Goal: Task Accomplishment & Management: Manage account settings

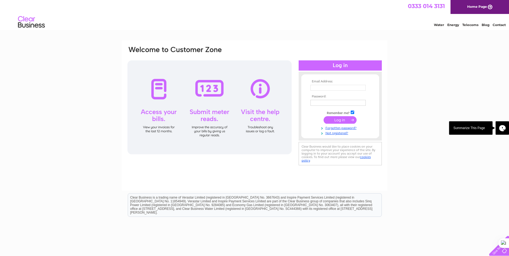
type input "[PERSON_NAME][EMAIL_ADDRESS][DOMAIN_NAME]"
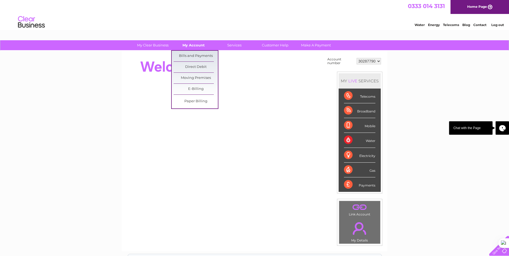
click at [193, 44] on link "My Account" at bounding box center [194, 45] width 44 height 10
click at [195, 52] on link "Bills and Payments" at bounding box center [196, 56] width 44 height 11
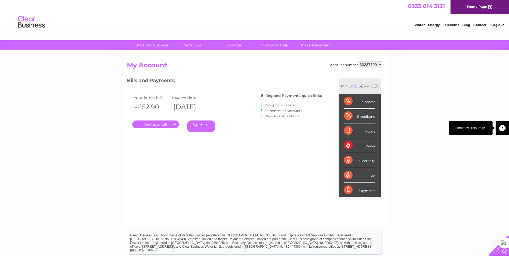
click at [274, 106] on link "View previous bills" at bounding box center [280, 105] width 30 height 4
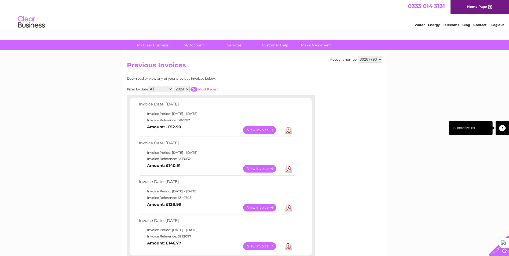
click at [493, 23] on li "Log out" at bounding box center [498, 24] width 16 height 7
click at [497, 24] on link "Log out" at bounding box center [498, 25] width 13 height 4
